Goal: Task Accomplishment & Management: Manage account settings

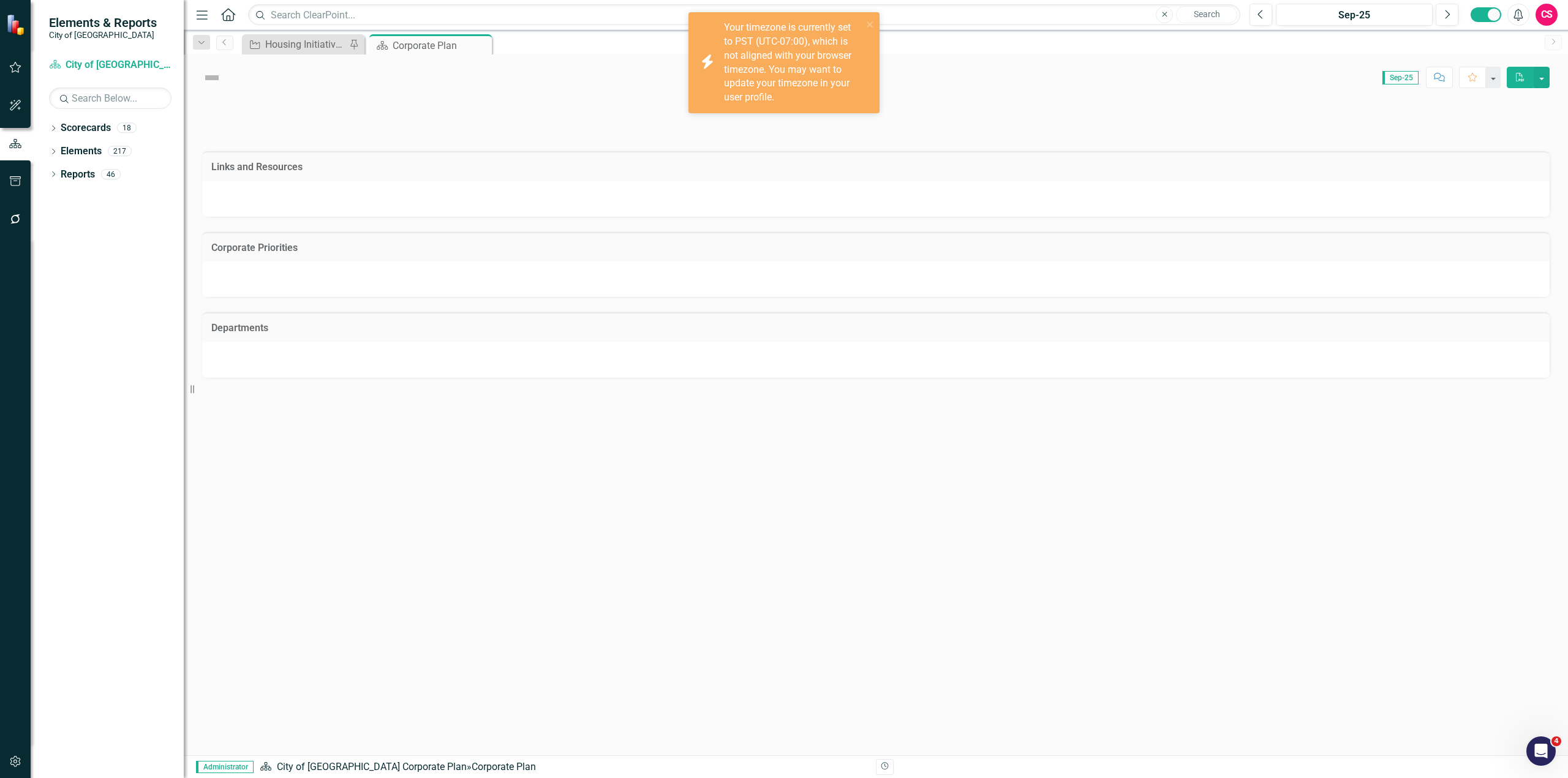
click at [19, 225] on button "button" at bounding box center [15, 220] width 28 height 26
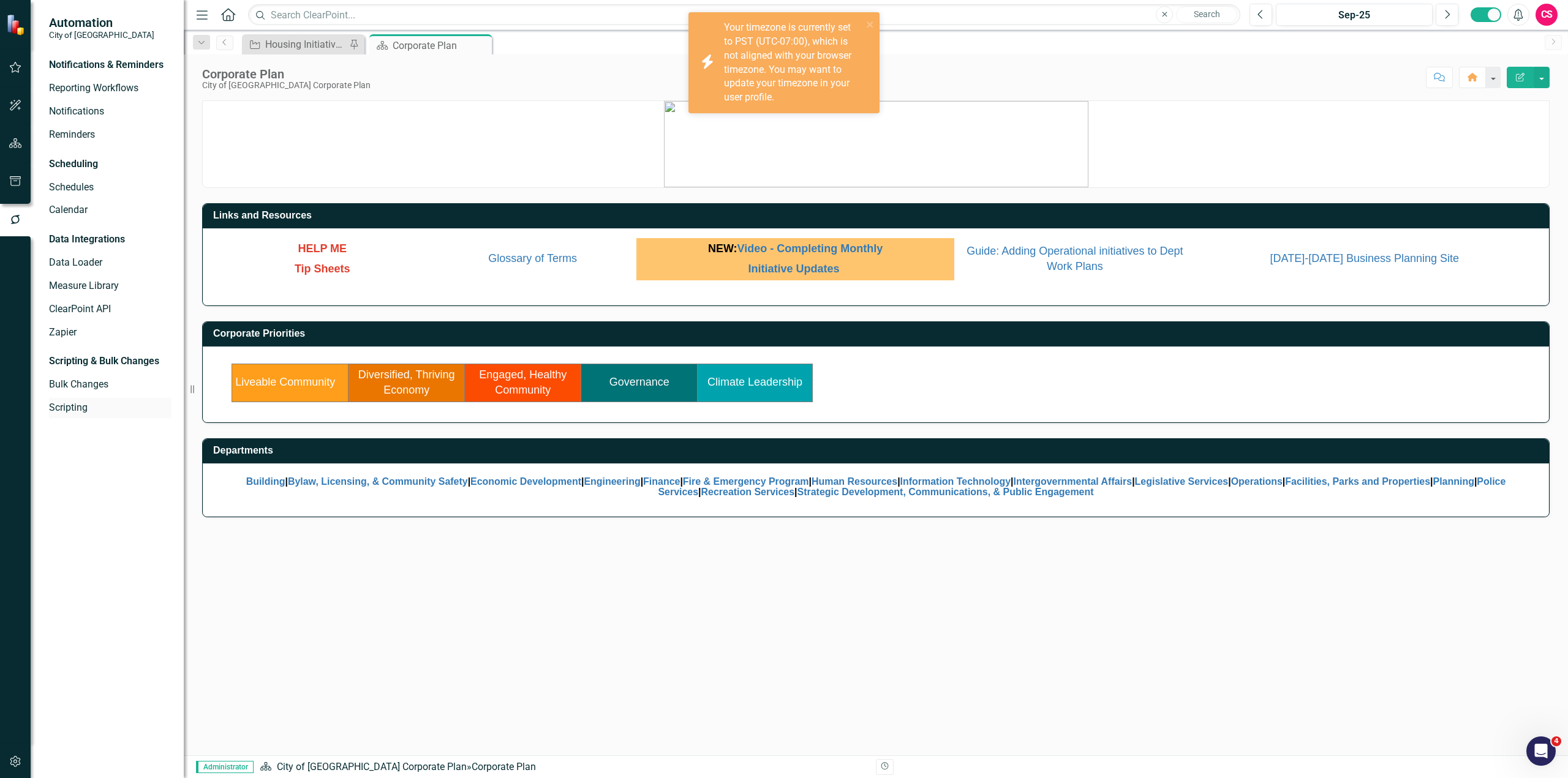
click at [59, 412] on link "Scripting" at bounding box center [110, 408] width 122 height 14
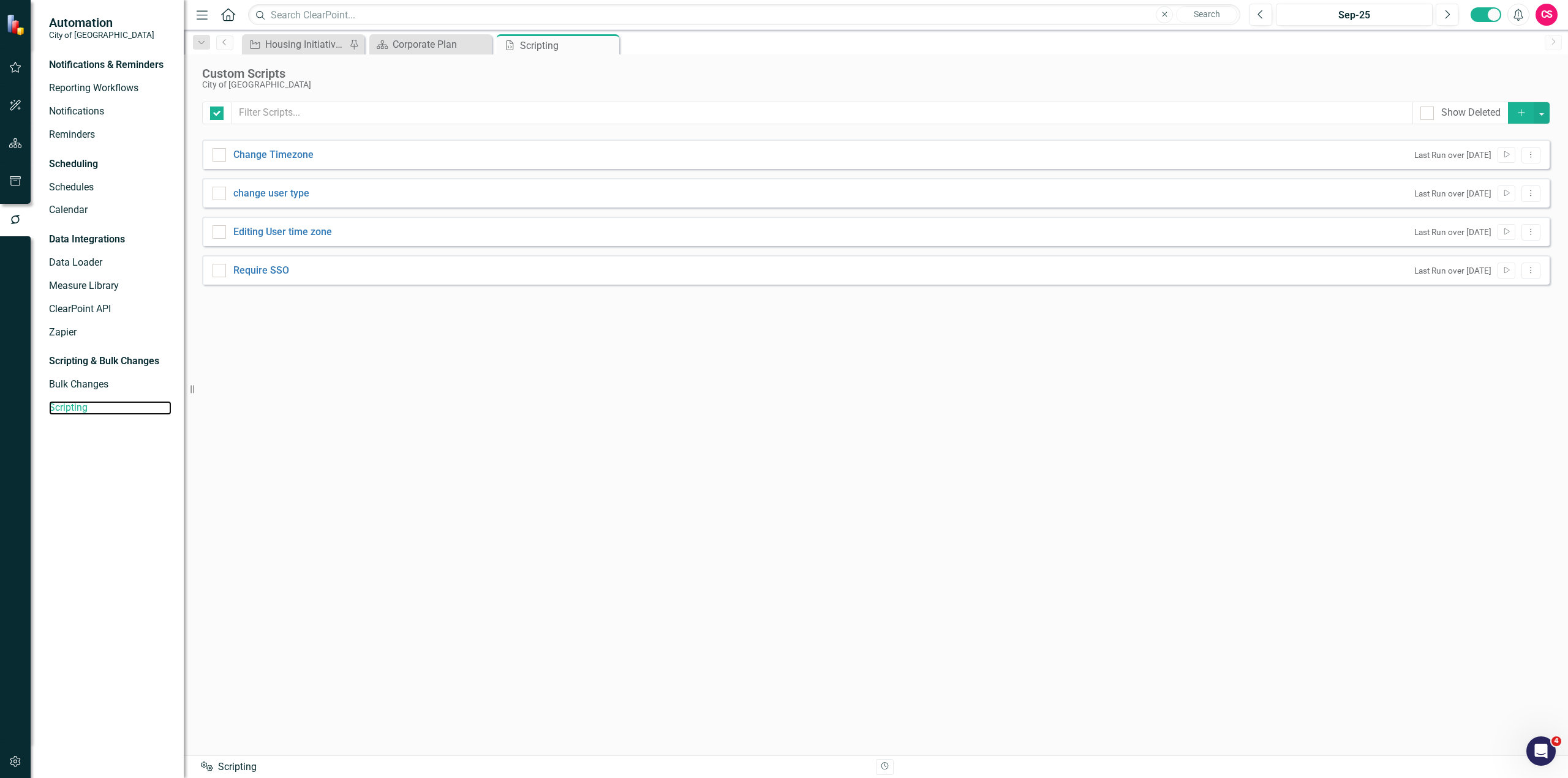
checkbox input "false"
click at [269, 276] on link "Require SSO" at bounding box center [261, 270] width 56 height 11
click at [221, 272] on input "Require SSO" at bounding box center [216, 267] width 8 height 8
checkbox input "true"
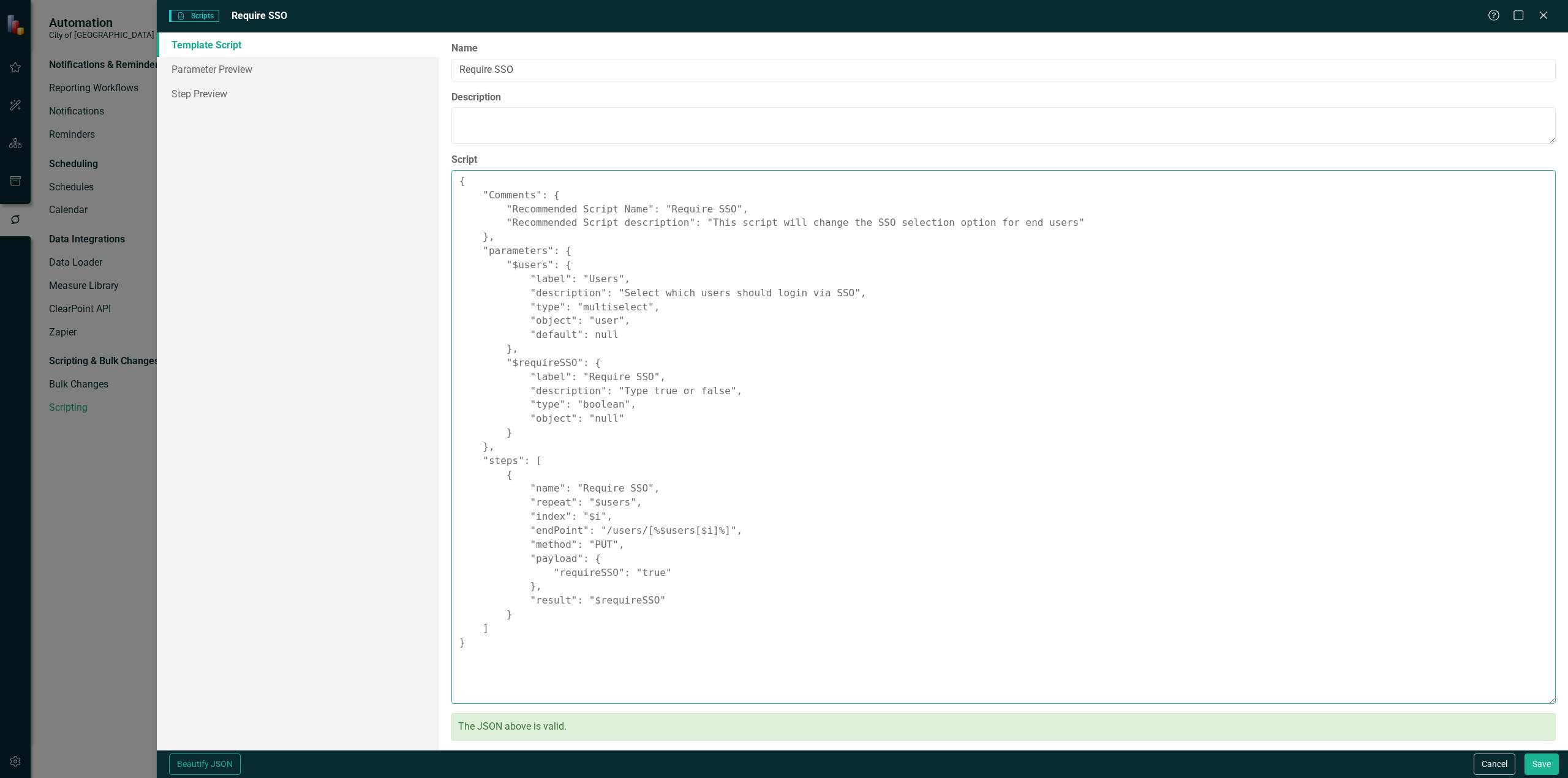
click at [831, 393] on textarea "{ "Comments": { "Recommended Script Name": "Require SSO", "Recommended Script d…" at bounding box center [1004, 437] width 1104 height 534
click at [1500, 767] on button "Cancel" at bounding box center [1494, 764] width 41 height 22
